Goal: Find specific page/section: Find specific page/section

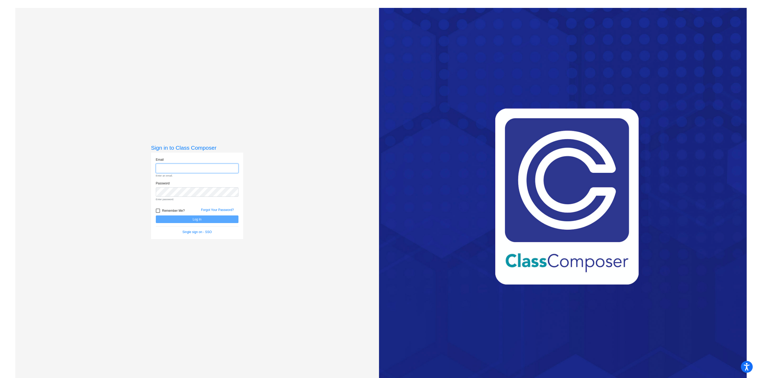
type input "[EMAIL_ADDRESS][PERSON_NAME][DOMAIN_NAME]"
click at [214, 217] on form "Email [EMAIL_ADDRESS][PERSON_NAME][DOMAIN_NAME] Enter an email. Password Enter …" at bounding box center [197, 195] width 83 height 77
click at [219, 213] on button "Log In" at bounding box center [197, 211] width 83 height 8
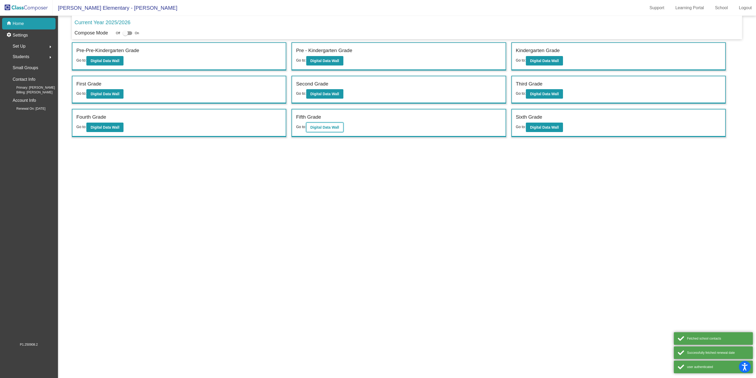
click at [321, 125] on b "Digital Data Wall" at bounding box center [324, 127] width 29 height 4
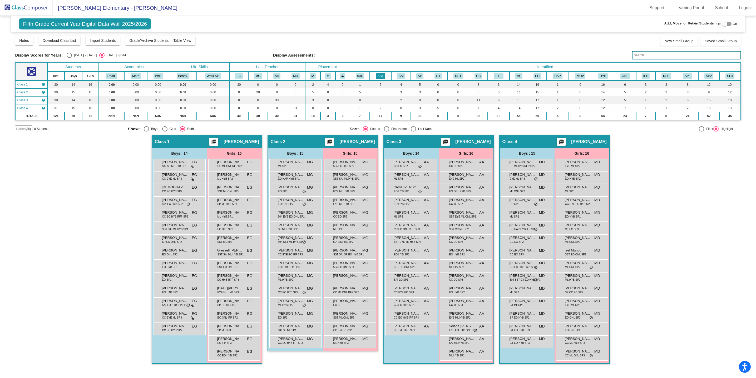
click at [379, 73] on button "SST" at bounding box center [380, 76] width 9 height 6
